Goal: Information Seeking & Learning: Learn about a topic

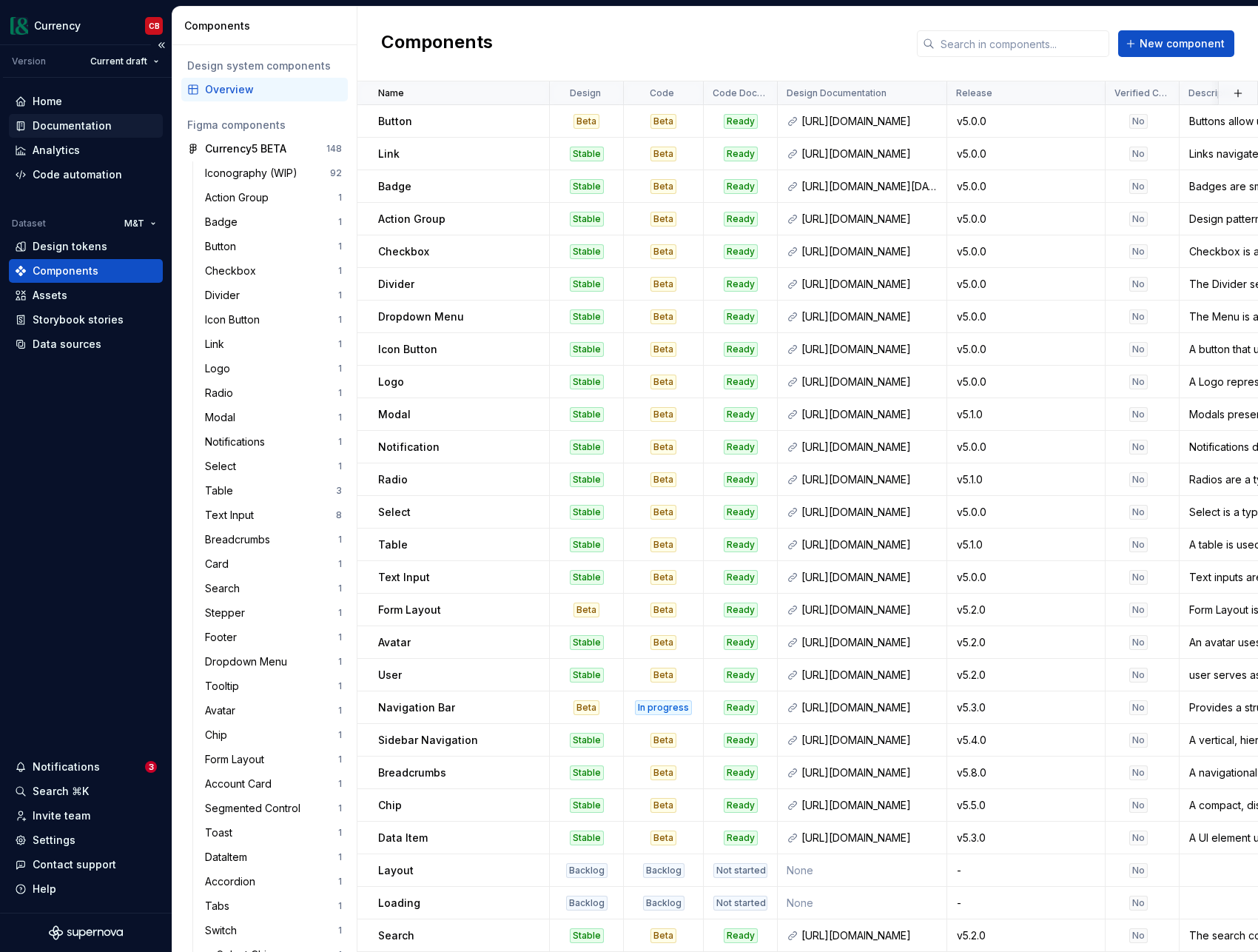
click at [52, 124] on div "Documentation" at bounding box center [72, 125] width 79 height 14
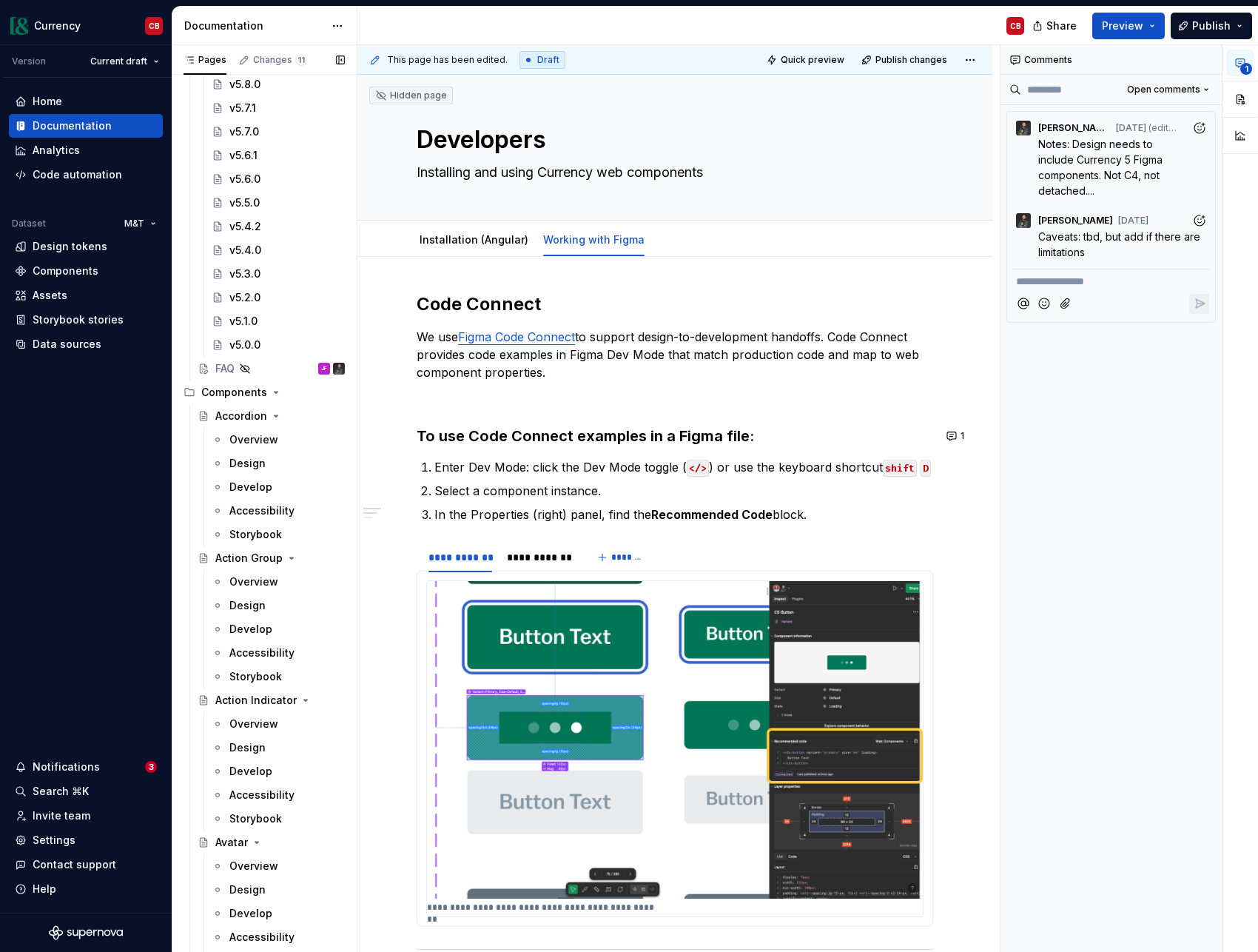
scroll to position [679, 0]
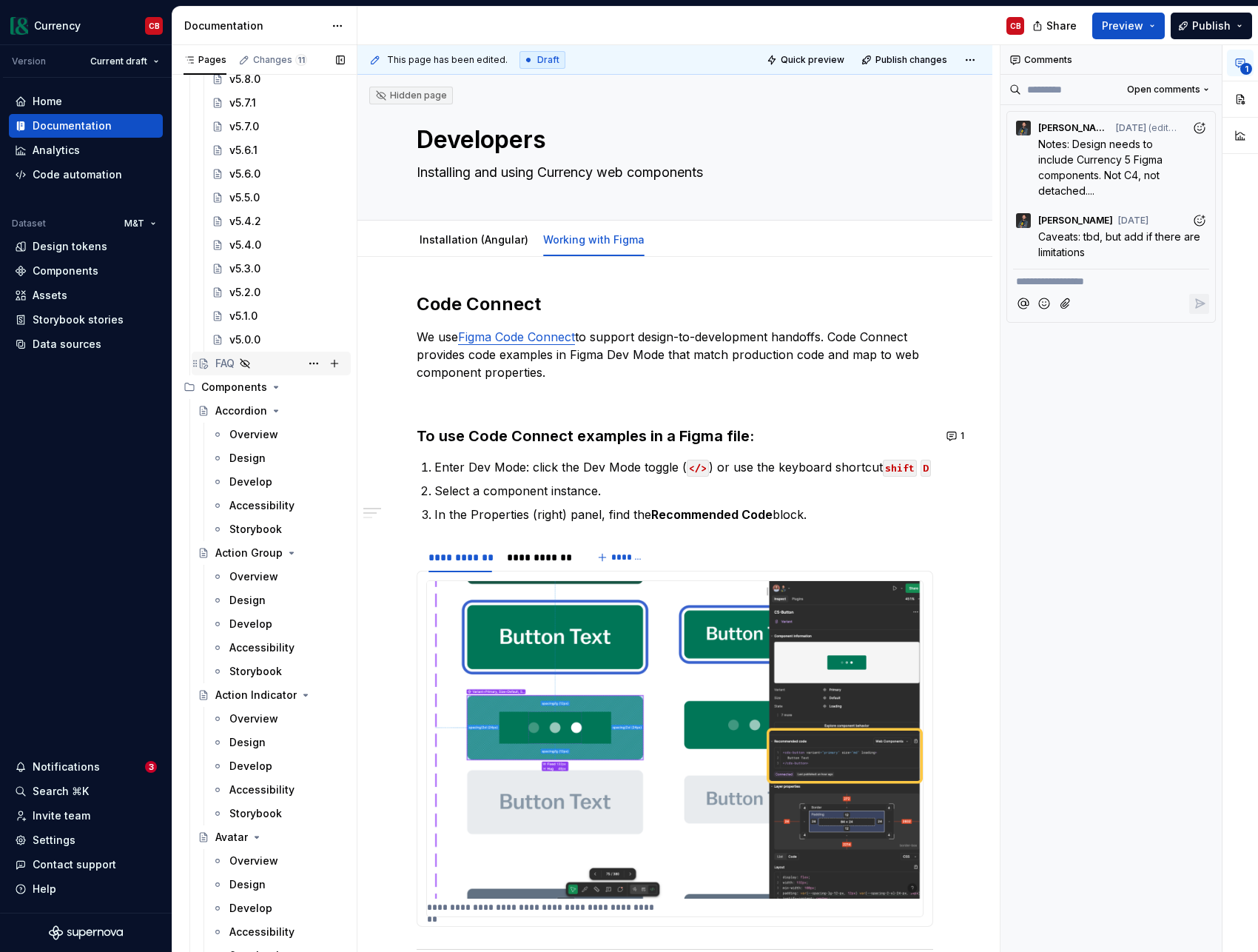
click at [288, 367] on div "FAQ JF" at bounding box center [280, 363] width 130 height 21
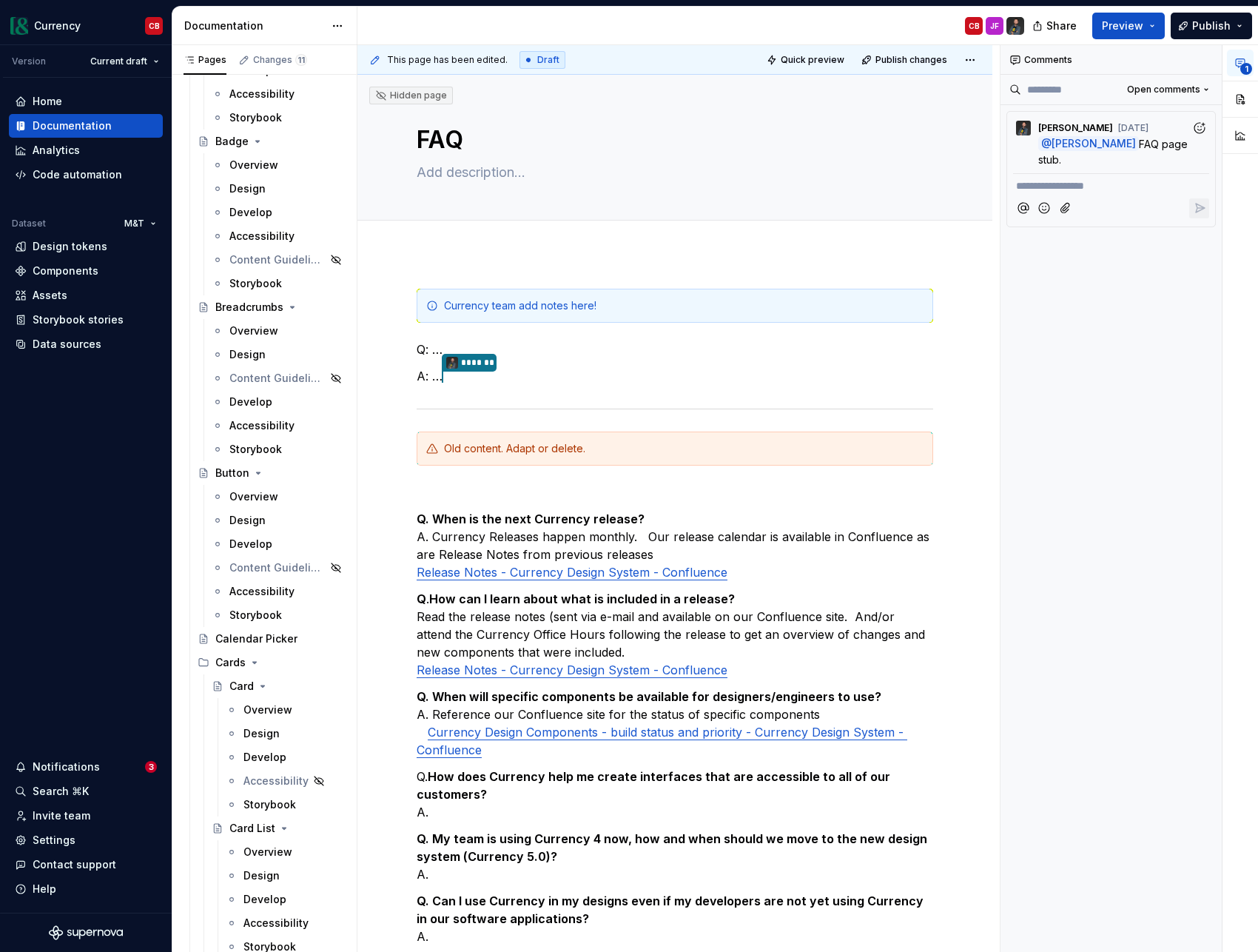
scroll to position [974, 0]
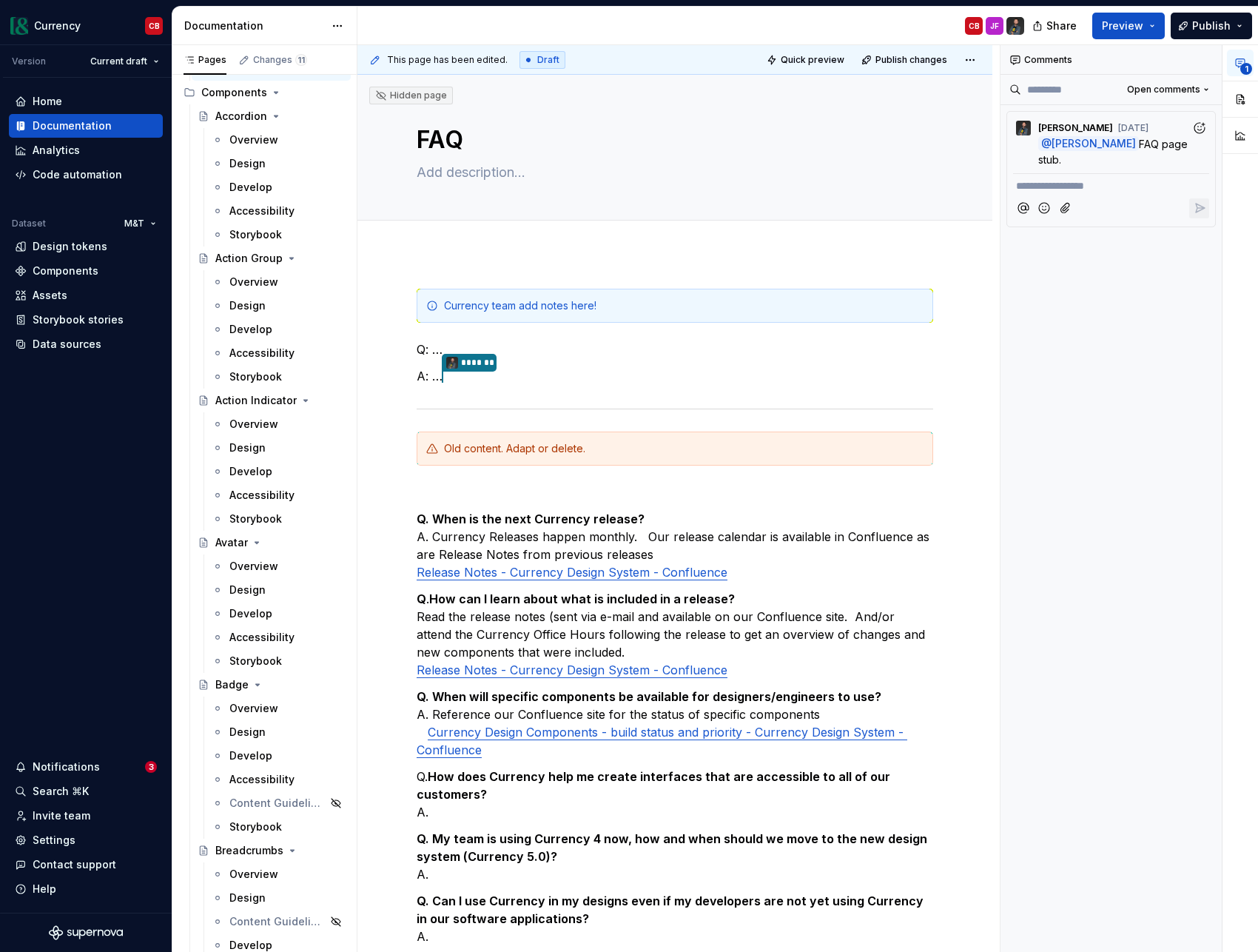
type textarea "*"
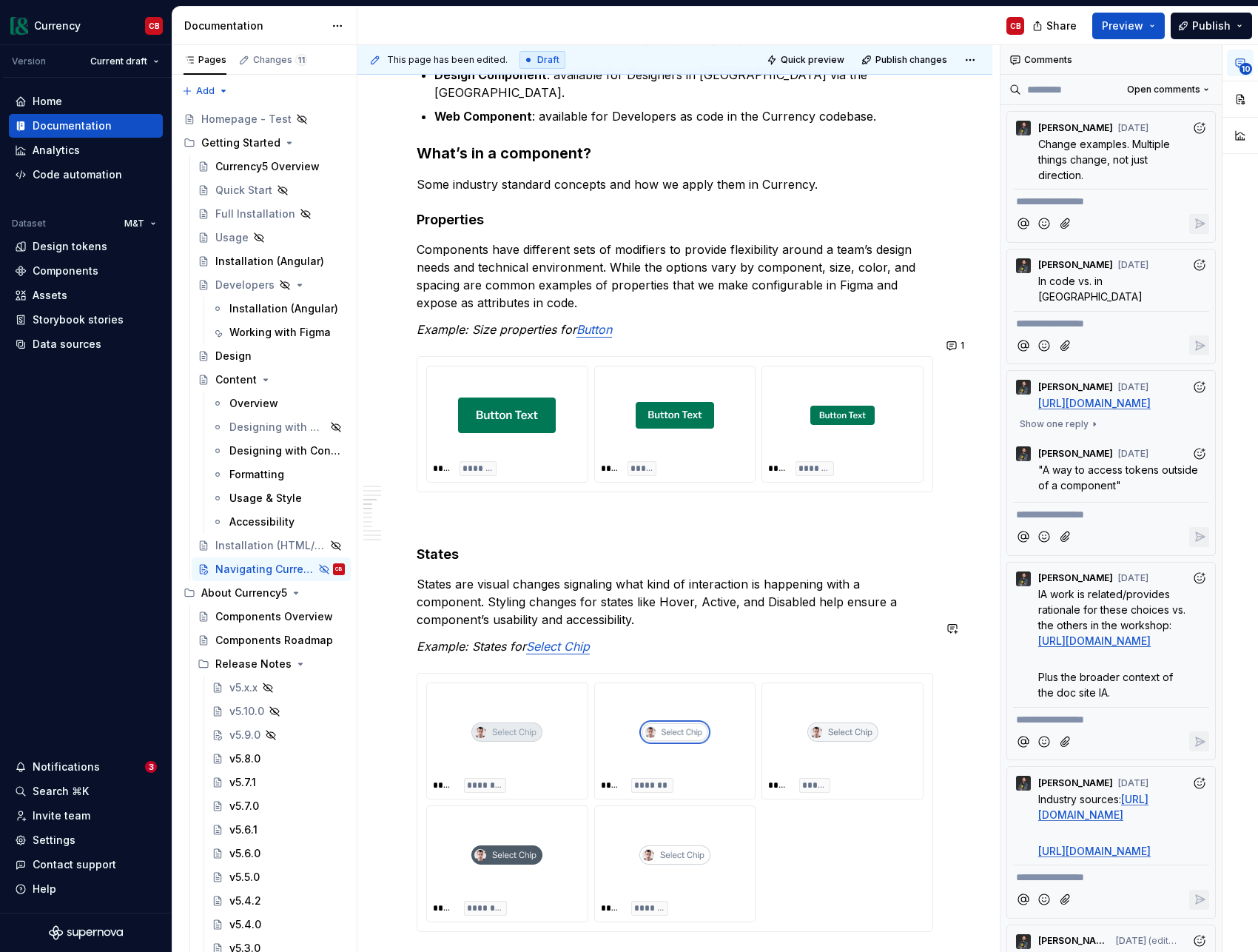
scroll to position [824, 0]
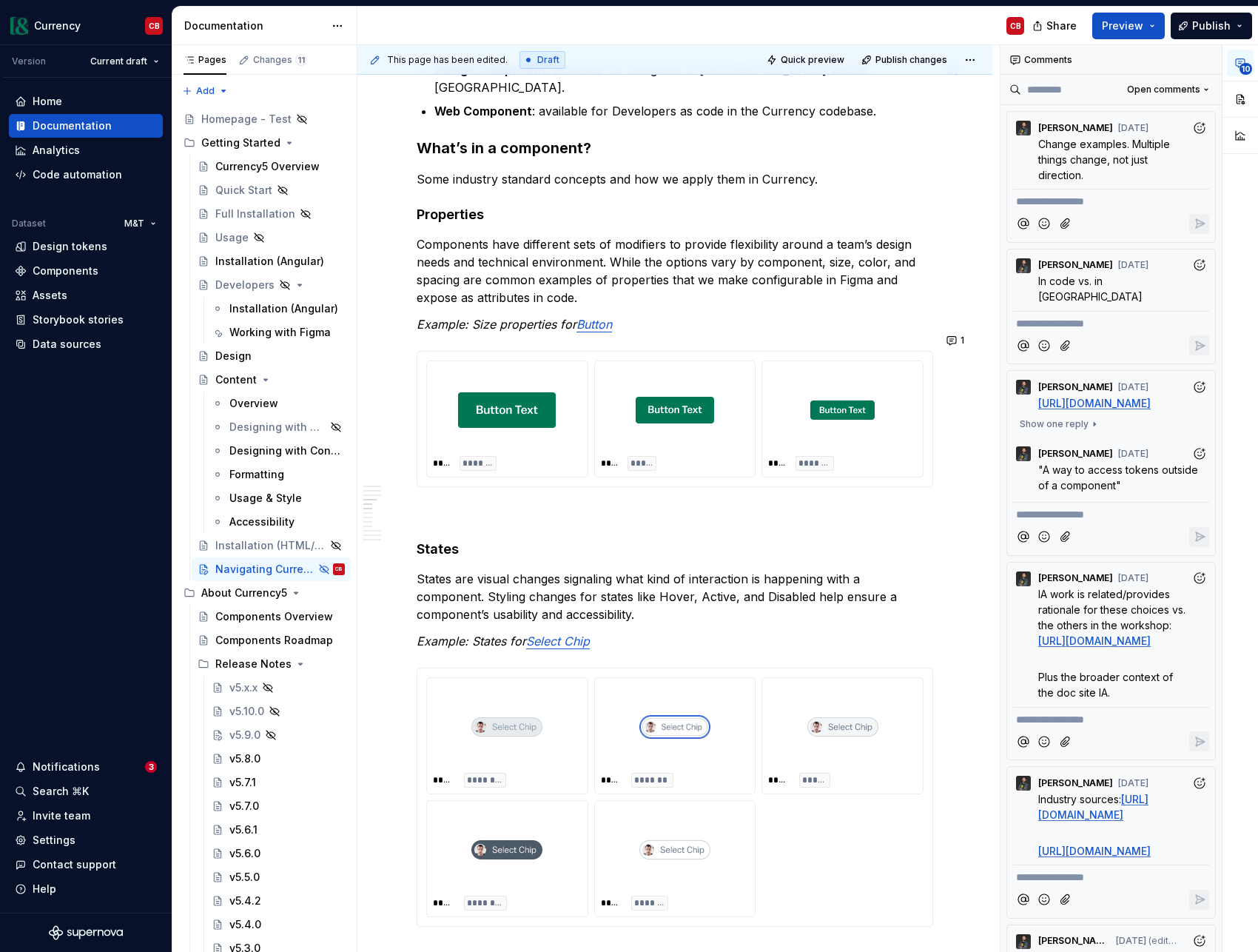
type textarea "*"
